Goal: Task Accomplishment & Management: Manage account settings

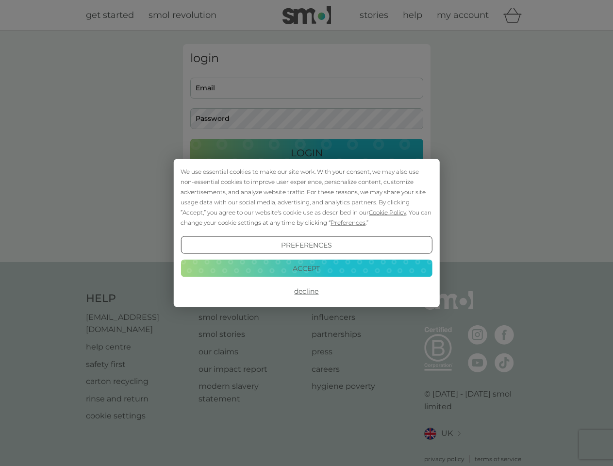
click at [388, 212] on span "Cookie Policy" at bounding box center [387, 212] width 37 height 7
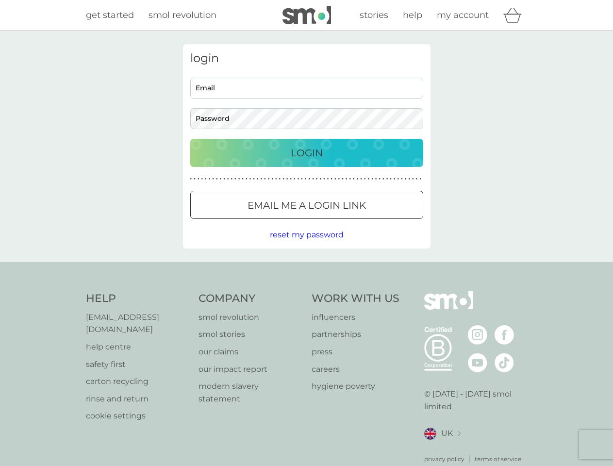
click at [347, 222] on div "login Email Password Login ● ● ● ● ● ● ● ● ● ● ● ● ● ● ● ● ● ● ● ● ● ● ● ● ● ● …" at bounding box center [307, 146] width 248 height 204
click at [306, 245] on div "login Email Password Login ● ● ● ● ● ● ● ● ● ● ● ● ● ● ● ● ● ● ● ● ● ● ● ● ● ● …" at bounding box center [307, 146] width 248 height 204
click at [306, 291] on div "Help [EMAIL_ADDRESS][DOMAIN_NAME] help centre safety first carton recycling rin…" at bounding box center [307, 377] width 442 height 172
click at [306, 268] on div "Help [EMAIL_ADDRESS][DOMAIN_NAME] help centre safety first carton recycling rin…" at bounding box center [306, 377] width 613 height 231
